Goal: Navigation & Orientation: Understand site structure

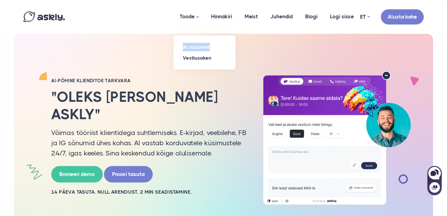
drag, startPoint x: 171, startPoint y: 47, endPoint x: 218, endPoint y: 48, distance: 46.3
click at [218, 48] on ul "AI assistent Vestlusaken" at bounding box center [205, 52] width 62 height 34
copy link "AI assistent"
drag, startPoint x: 171, startPoint y: 58, endPoint x: 212, endPoint y: 57, distance: 41.0
click at [212, 57] on ul "AI assistent Vestlusaken" at bounding box center [205, 52] width 62 height 34
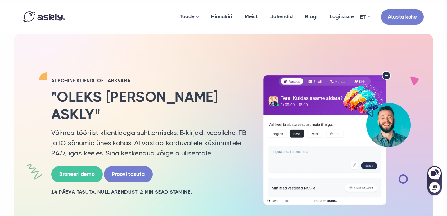
click at [230, 80] on div "AI-PÕHINE KLIENDITOE TARKVARA "Oleks igal lehel Askly" Võimas tööriist klientid…" at bounding box center [224, 138] width 410 height 134
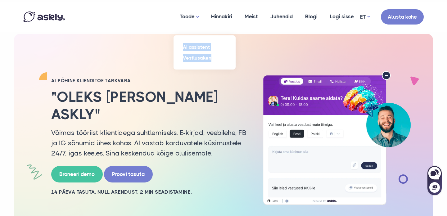
drag, startPoint x: 173, startPoint y: 57, endPoint x: 214, endPoint y: 59, distance: 41.0
click at [214, 59] on ul "AI assistent Vestlusaken" at bounding box center [205, 52] width 62 height 34
copy ul "AI assistent Vestlusaken"
click at [193, 44] on link "AI assistent" at bounding box center [205, 47] width 62 height 11
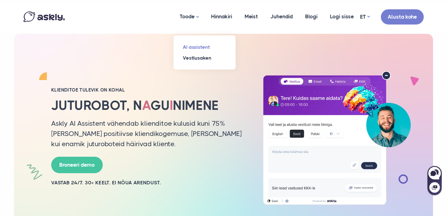
click at [196, 46] on link "AI assistent" at bounding box center [205, 47] width 62 height 11
click at [197, 57] on link "Vestlusaken" at bounding box center [205, 57] width 62 height 11
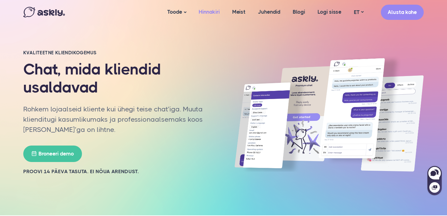
click at [212, 12] on link "Hinnakiri" at bounding box center [210, 12] width 34 height 24
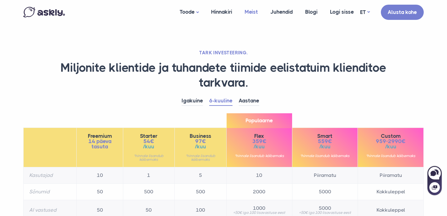
click at [251, 11] on link "Meist" at bounding box center [251, 12] width 26 height 24
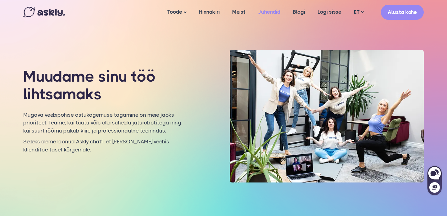
click at [272, 13] on link "Juhendid" at bounding box center [269, 12] width 35 height 24
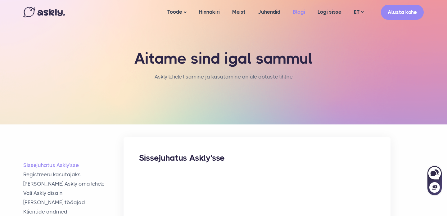
click at [301, 12] on link "Blogi" at bounding box center [299, 12] width 25 height 24
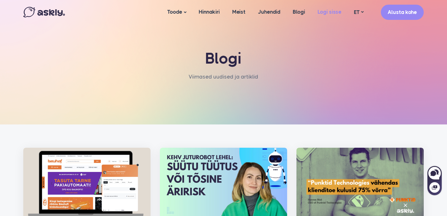
click at [329, 12] on link "Logi sisse" at bounding box center [329, 12] width 36 height 24
click at [402, 11] on link "Alusta kohe" at bounding box center [402, 11] width 43 height 15
